Goal: Information Seeking & Learning: Learn about a topic

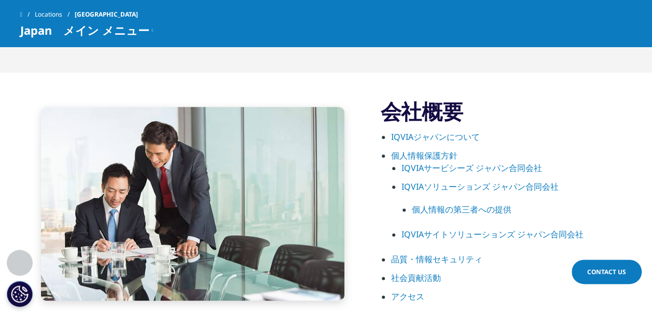
scroll to position [539, 0]
click at [431, 136] on link "IQVIAジャパンについて" at bounding box center [435, 136] width 89 height 11
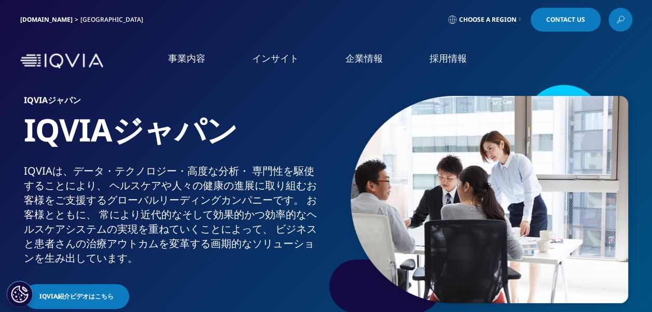
click at [67, 133] on link "IQVIAグループ" at bounding box center [122, 134] width 212 height 12
